Goal: Find specific page/section: Find specific page/section

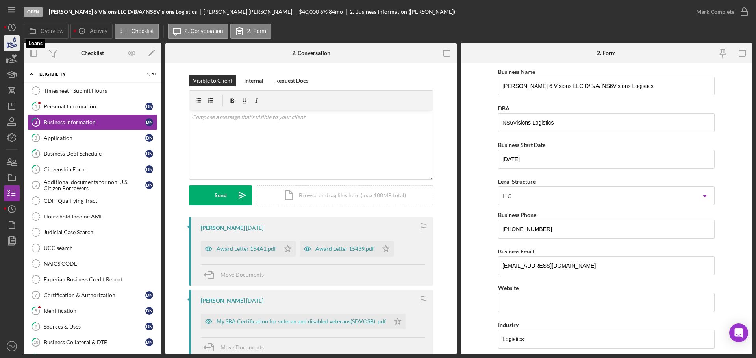
click at [11, 42] on icon "button" at bounding box center [12, 43] width 20 height 20
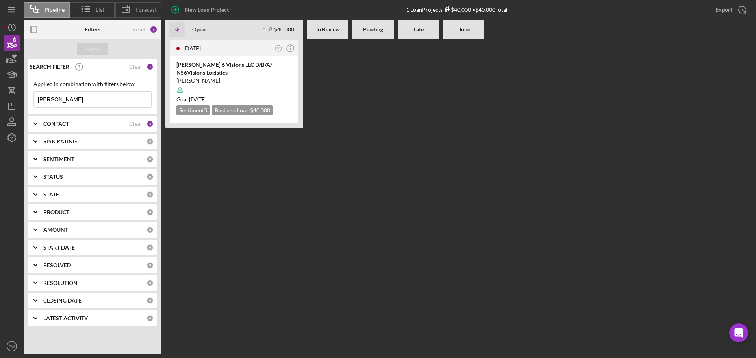
drag, startPoint x: 100, startPoint y: 97, endPoint x: -142, endPoint y: 97, distance: 241.6
click at [0, 97] on html "Pipeline List Forecast New Loan Project 1 Loan Projects $40,000 • $40,000 Total…" at bounding box center [378, 179] width 756 height 358
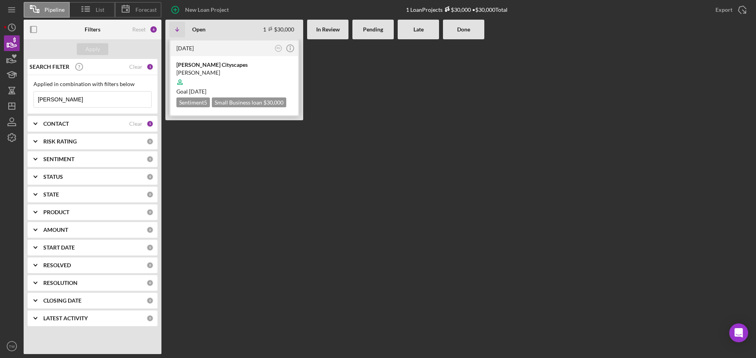
type input "[PERSON_NAME]"
click at [251, 78] on div at bounding box center [234, 82] width 116 height 15
